Goal: Task Accomplishment & Management: Use online tool/utility

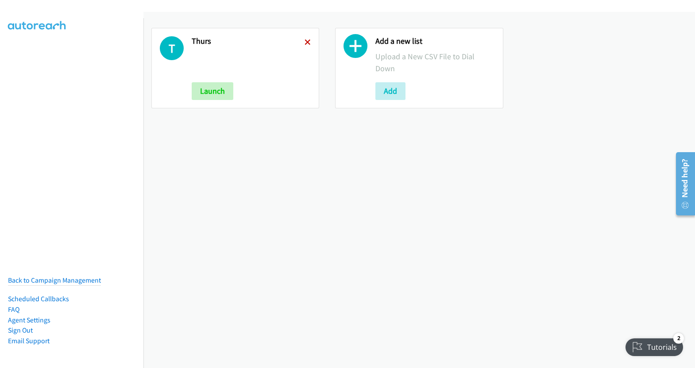
click at [306, 40] on icon at bounding box center [307, 43] width 6 height 6
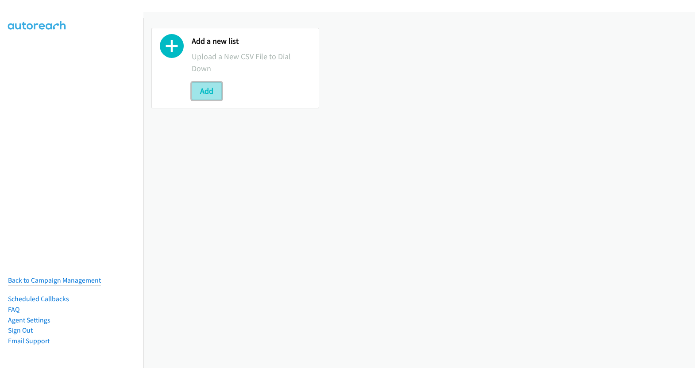
click at [210, 92] on button "Add" at bounding box center [207, 91] width 30 height 18
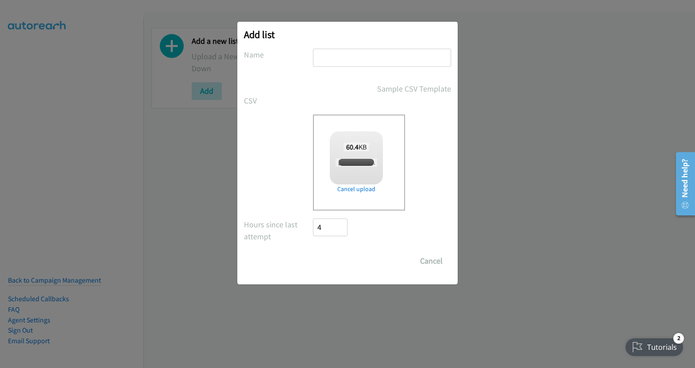
click at [361, 51] on input "text" at bounding box center [382, 58] width 138 height 18
checkbox input "true"
type input "mon"
click at [341, 259] on input "Save List" at bounding box center [336, 261] width 46 height 18
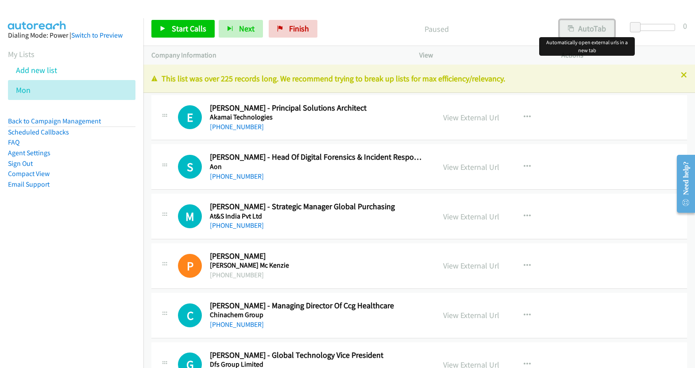
click at [595, 31] on button "AutoTab" at bounding box center [586, 29] width 55 height 18
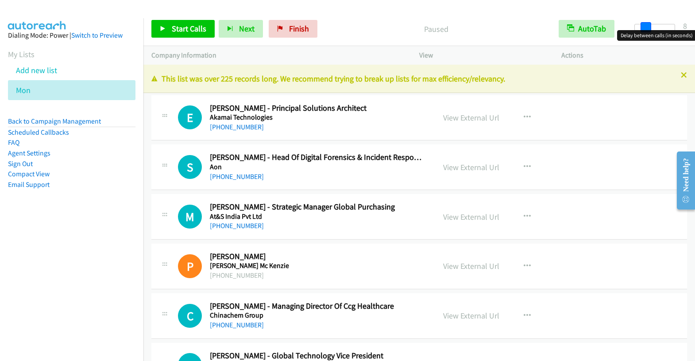
drag, startPoint x: 634, startPoint y: 29, endPoint x: 644, endPoint y: 31, distance: 10.4
click at [644, 31] on body "Start Calls Pause Next Finish Paused AutoTab AutoTab 8 Company Information Info…" at bounding box center [347, 21] width 695 height 42
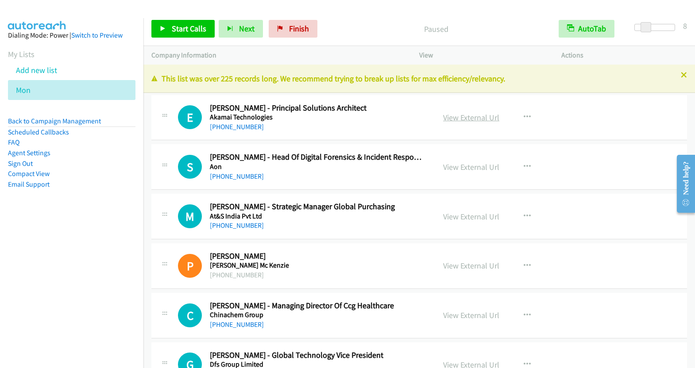
click at [463, 115] on link "View External Url" at bounding box center [471, 117] width 56 height 10
click at [175, 30] on span "Start Calls" at bounding box center [189, 28] width 35 height 10
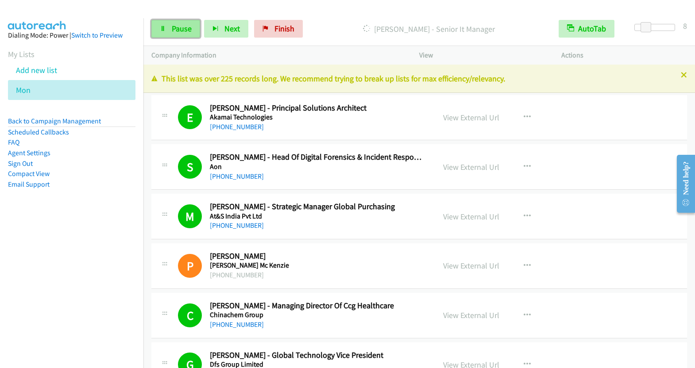
click at [165, 34] on link "Pause" at bounding box center [175, 29] width 49 height 18
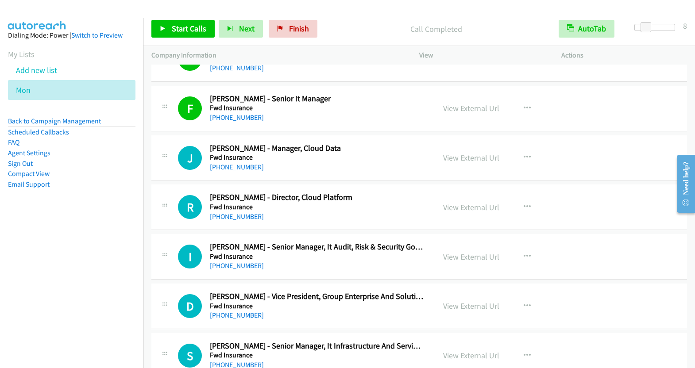
scroll to position [1245, 0]
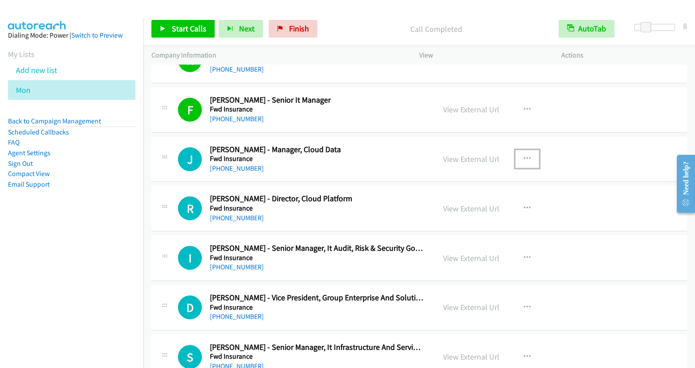
click at [517, 155] on button "button" at bounding box center [527, 159] width 24 height 18
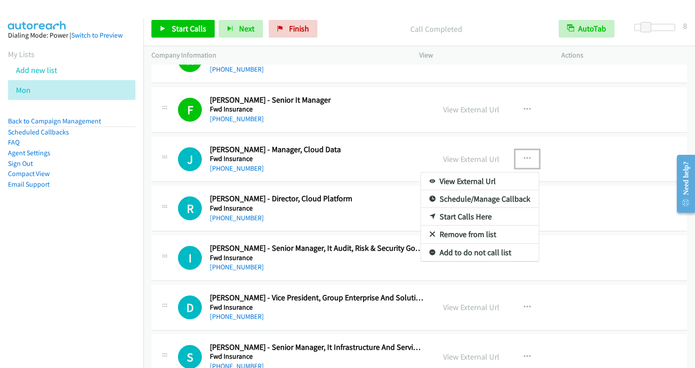
click at [461, 208] on link "Start Calls Here" at bounding box center [480, 217] width 118 height 18
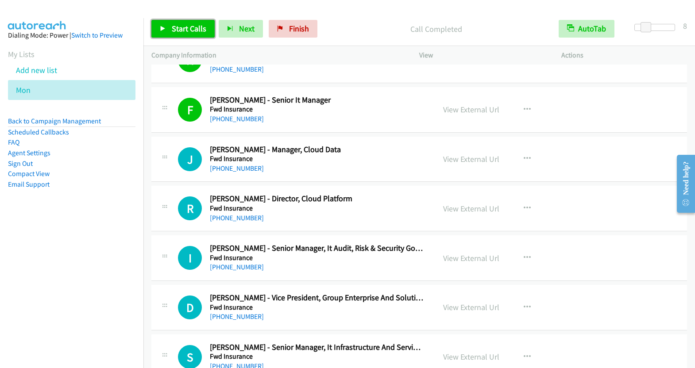
click at [178, 30] on span "Start Calls" at bounding box center [189, 28] width 35 height 10
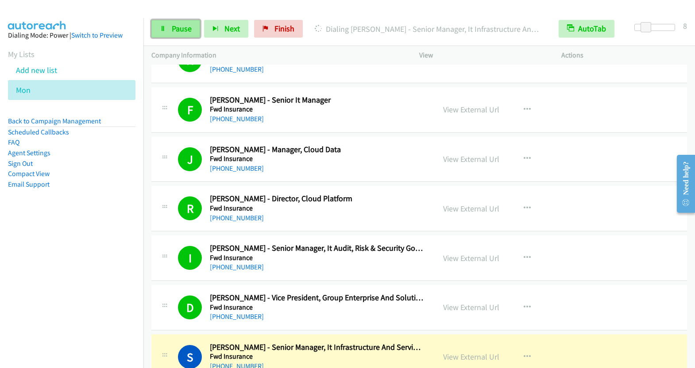
click at [176, 29] on span "Pause" at bounding box center [182, 28] width 20 height 10
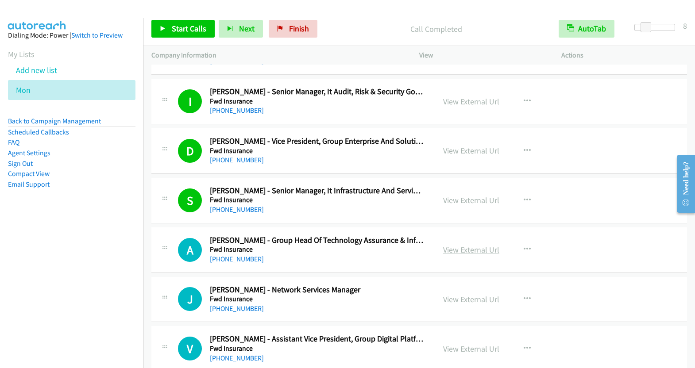
scroll to position [1479, 0]
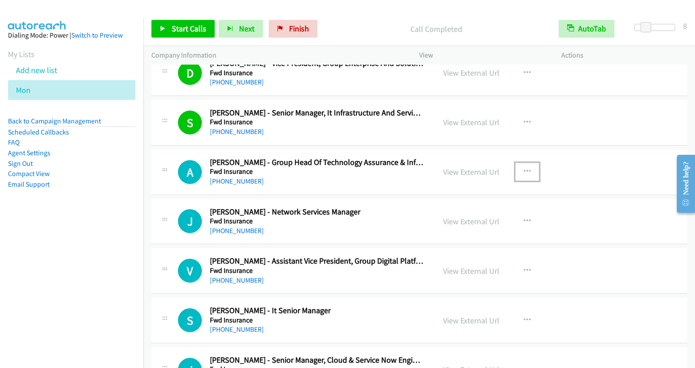
click at [523, 168] on icon "button" at bounding box center [526, 171] width 7 height 7
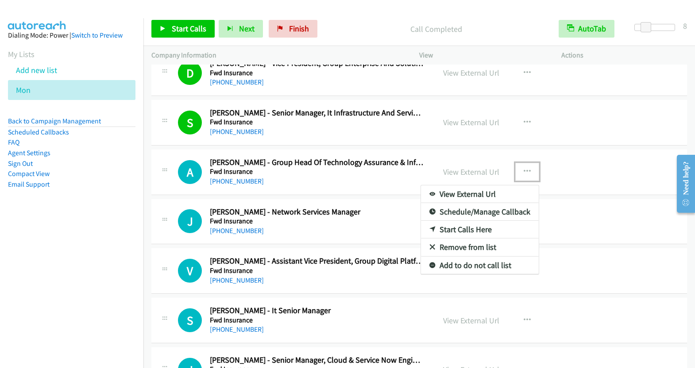
click at [465, 225] on link "Start Calls Here" at bounding box center [480, 230] width 118 height 18
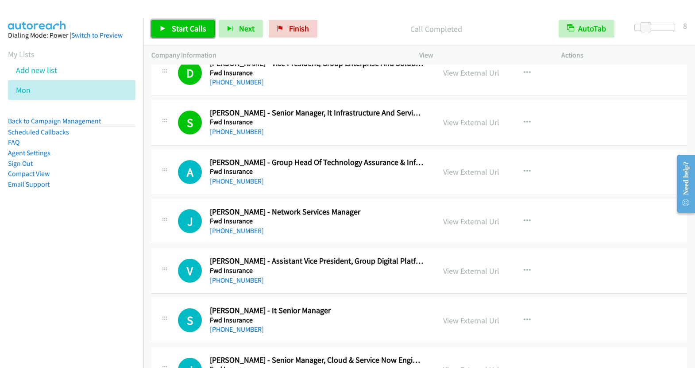
click at [201, 28] on span "Start Calls" at bounding box center [189, 28] width 35 height 10
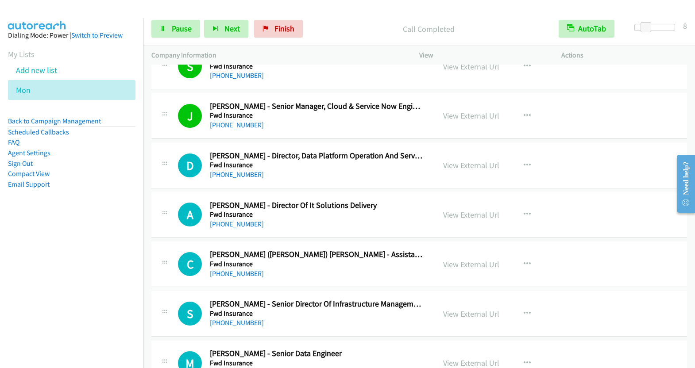
scroll to position [1733, 0]
